Goal: Task Accomplishment & Management: Use online tool/utility

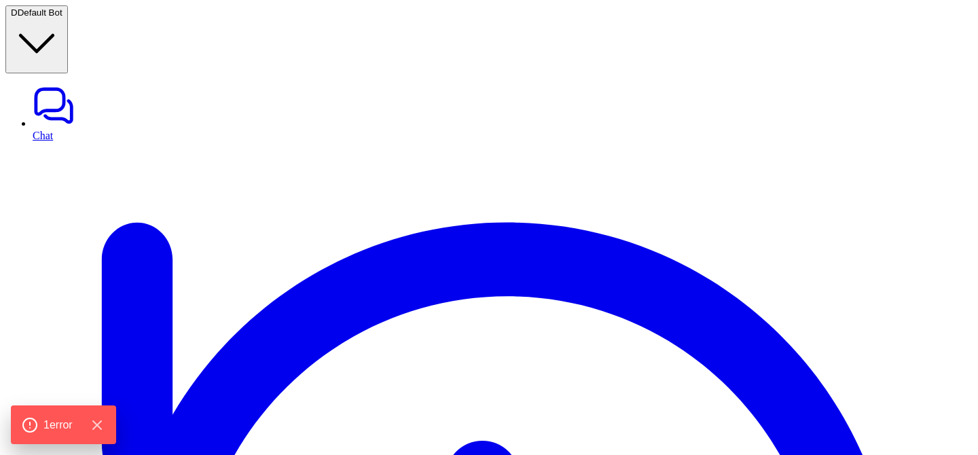
type textarea "**********"
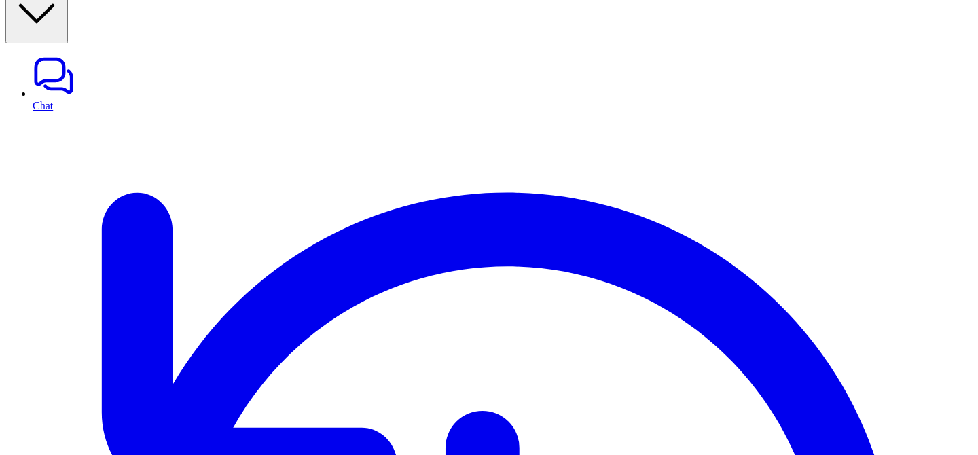
scroll to position [56, 0]
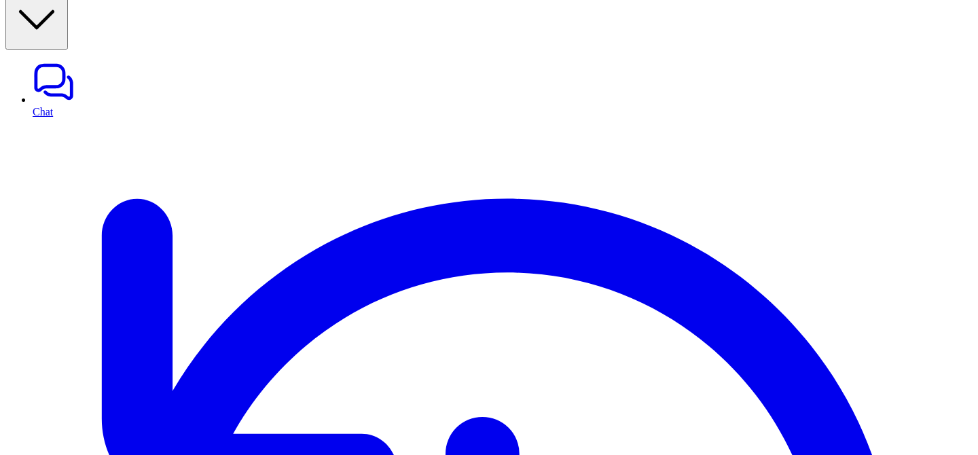
scroll to position [89, 0]
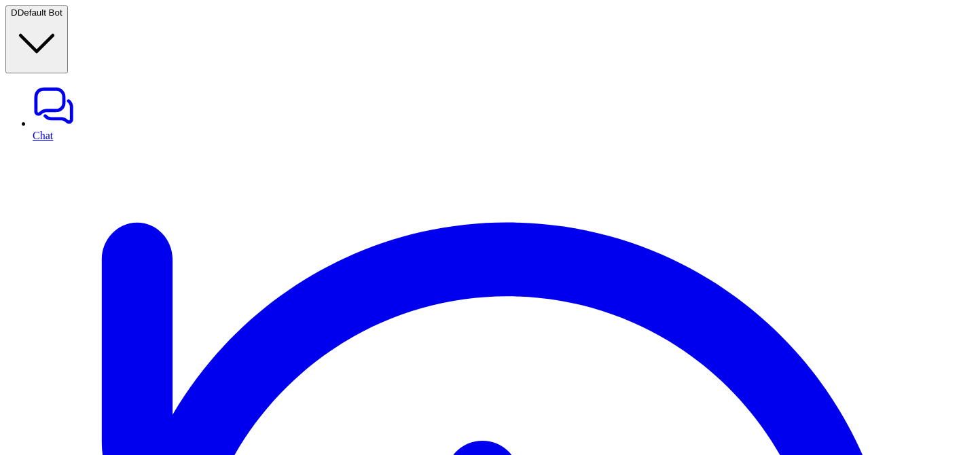
scroll to position [71, 0]
